Goal: Transaction & Acquisition: Purchase product/service

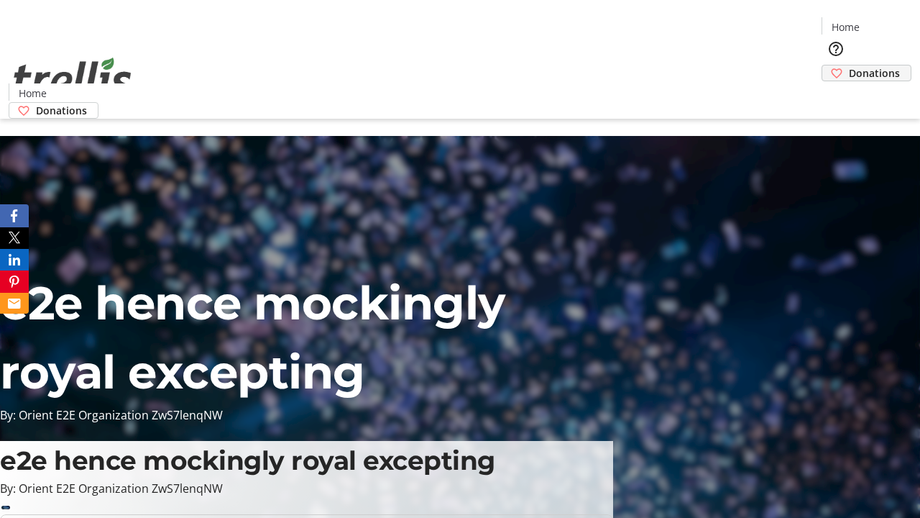
click at [849, 65] on span "Donations" at bounding box center [874, 72] width 51 height 15
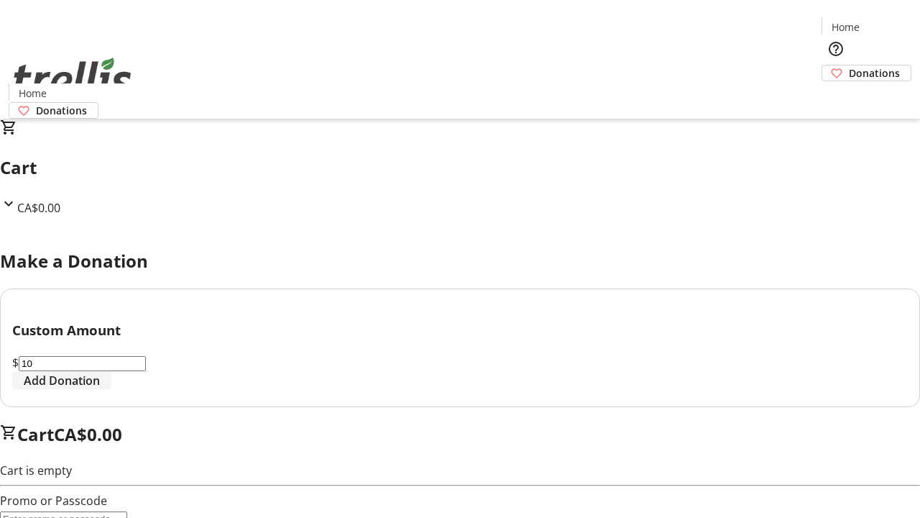
click at [100, 389] on span "Add Donation" at bounding box center [62, 380] width 76 height 17
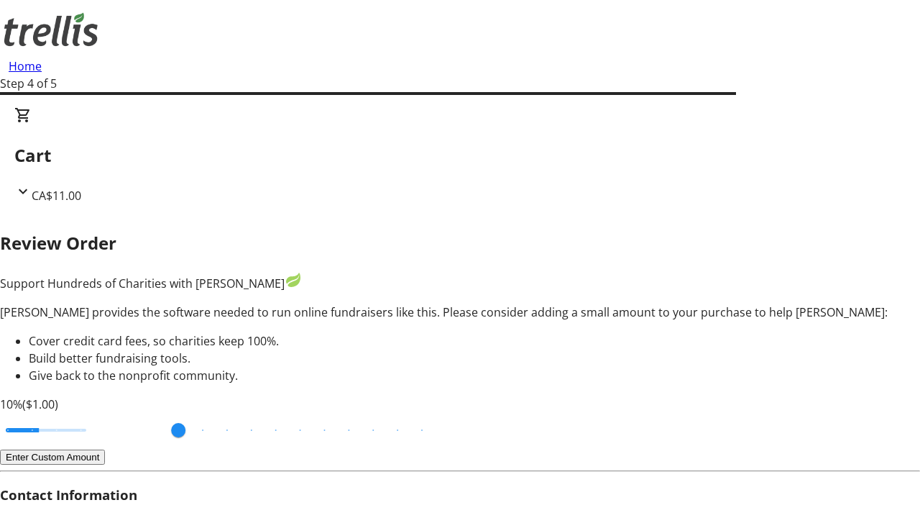
click at [105, 449] on button "Enter Custom Amount" at bounding box center [52, 456] width 105 height 15
